Goal: Find specific page/section: Find specific page/section

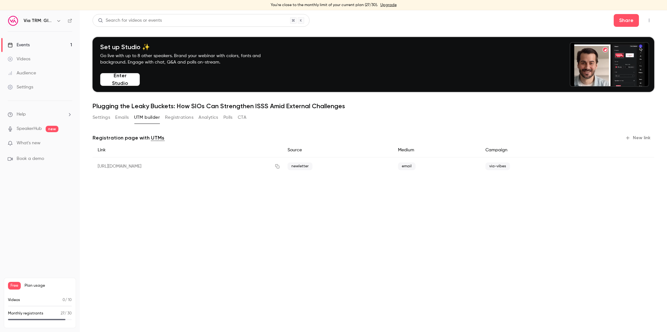
click at [42, 40] on link "Events 1" at bounding box center [40, 45] width 80 height 14
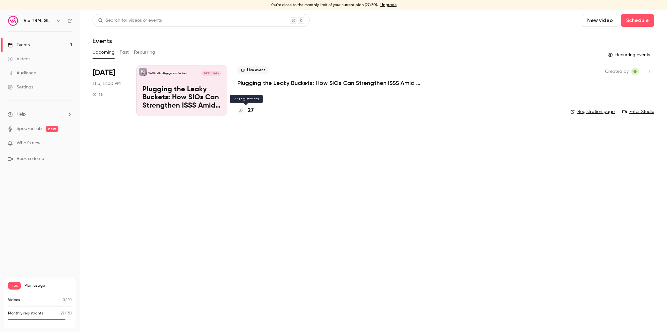
click at [240, 109] on icon at bounding box center [241, 111] width 4 height 4
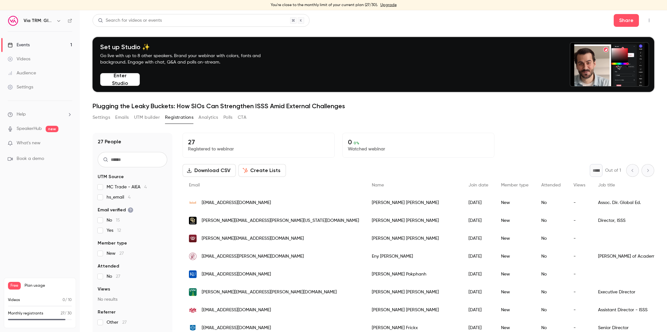
click at [101, 119] on button "Settings" at bounding box center [102, 117] width 18 height 10
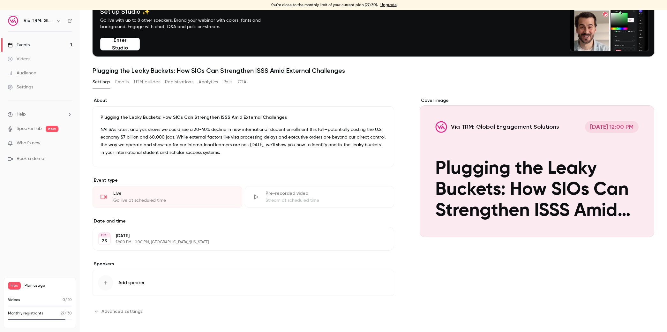
scroll to position [39, 0]
